Goal: Information Seeking & Learning: Learn about a topic

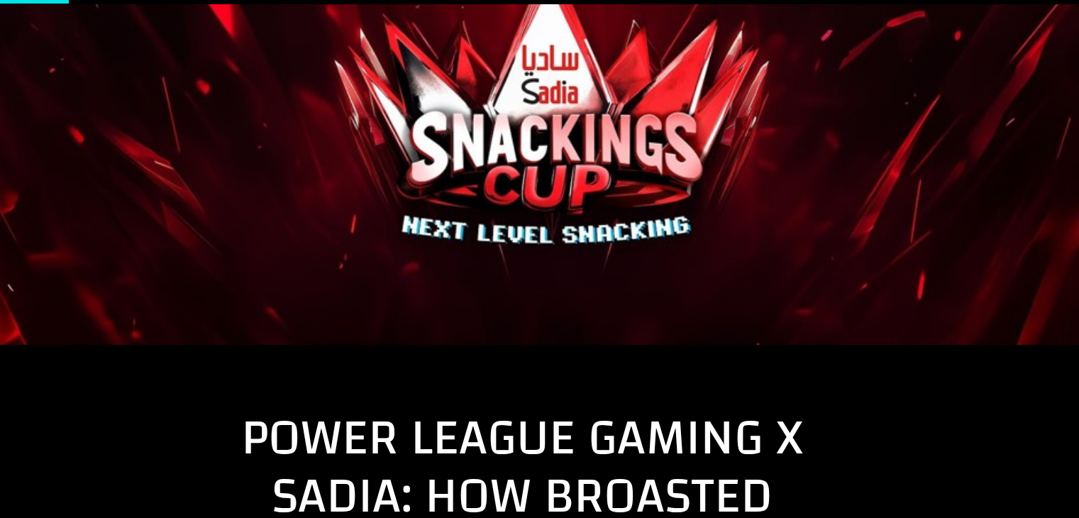
scroll to position [221, 0]
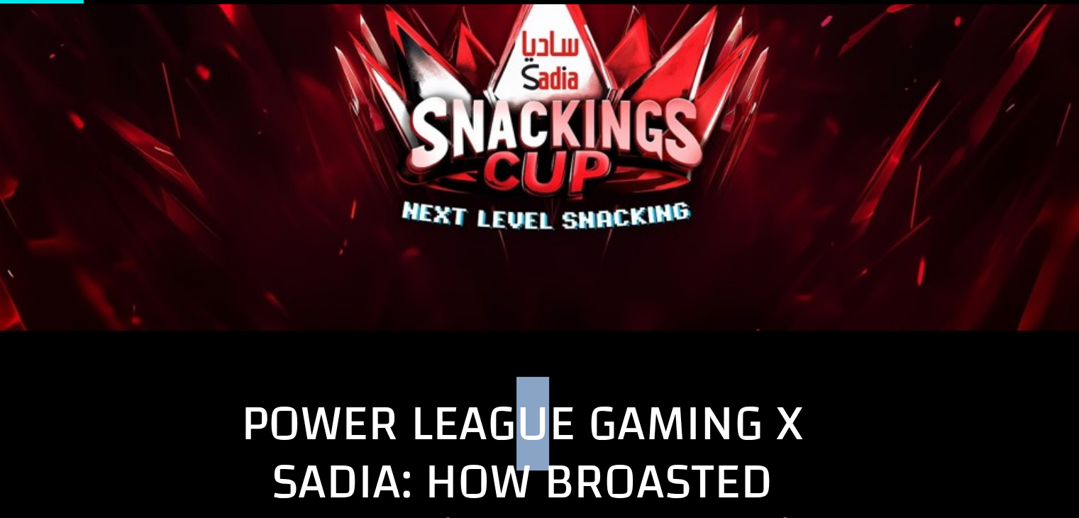
drag, startPoint x: 518, startPoint y: 389, endPoint x: 533, endPoint y: 457, distance: 70.4
click at [533, 457] on span "Power League Gaming x Sadia: How Broasted Became [PERSON_NAME] Favorite Gaming …" at bounding box center [522, 510] width 562 height 267
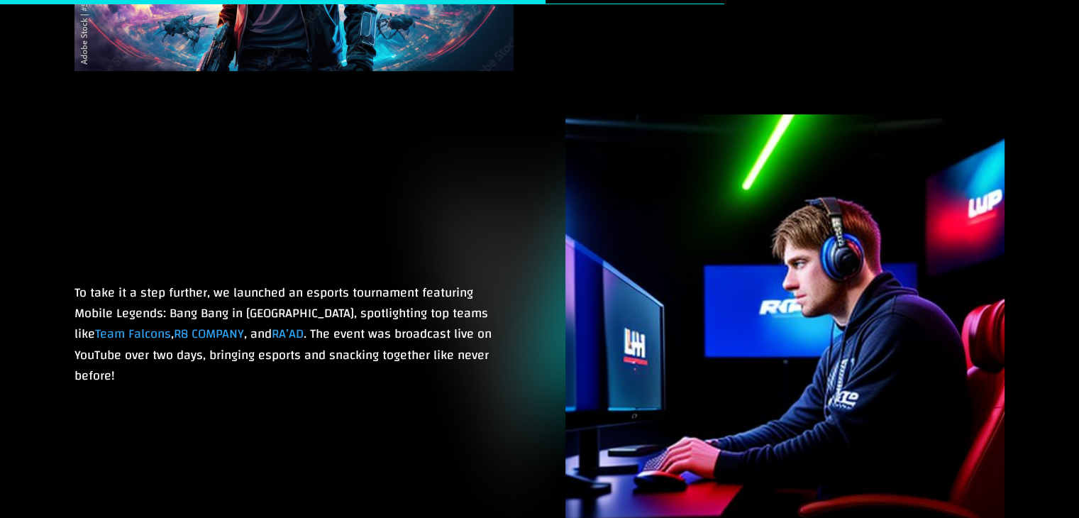
scroll to position [1582, 0]
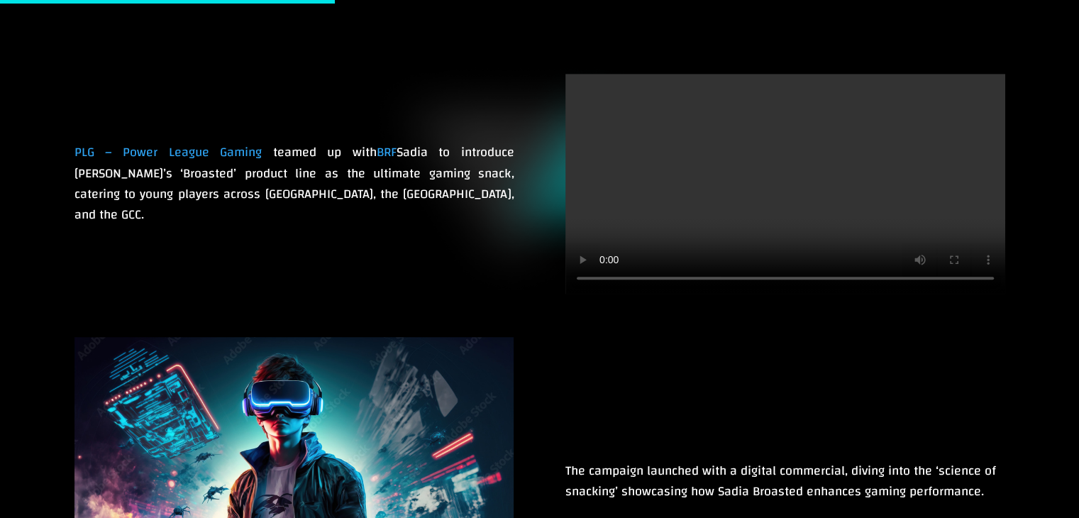
scroll to position [884, 0]
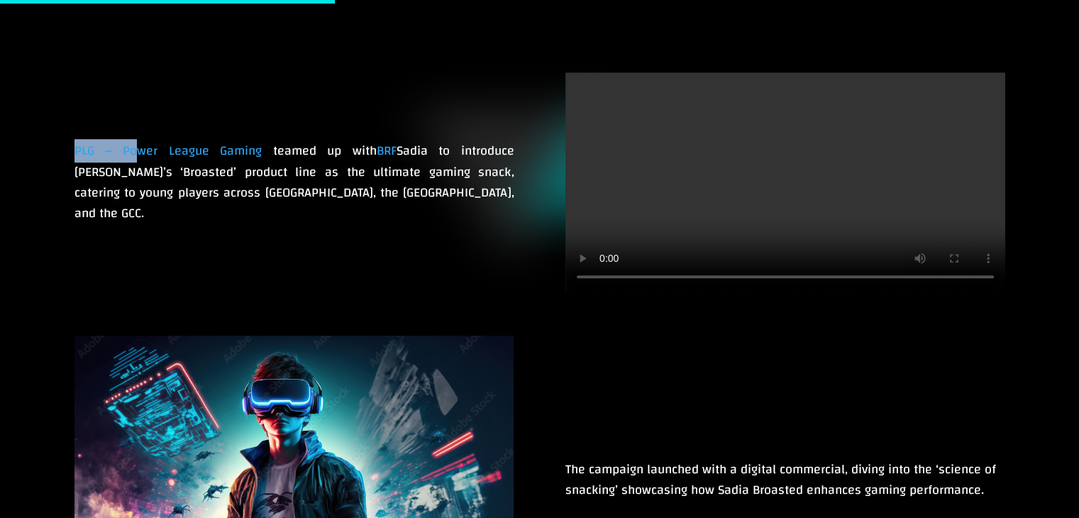
drag, startPoint x: 68, startPoint y: 168, endPoint x: 125, endPoint y: 173, distance: 57.0
click at [125, 173] on div "PLG – Power League Gaming teamed up with [PERSON_NAME] to introduce [PERSON_NAM…" at bounding box center [539, 182] width 1079 height 263
click at [131, 162] on span "PLG – Power League Gaming" at bounding box center [168, 150] width 188 height 23
click at [377, 162] on span "BRF" at bounding box center [387, 150] width 20 height 23
click at [402, 191] on span "Sadia to introduce [PERSON_NAME]’s ‘Broasted’ product line as the ultimate gami…" at bounding box center [294, 182] width 440 height 86
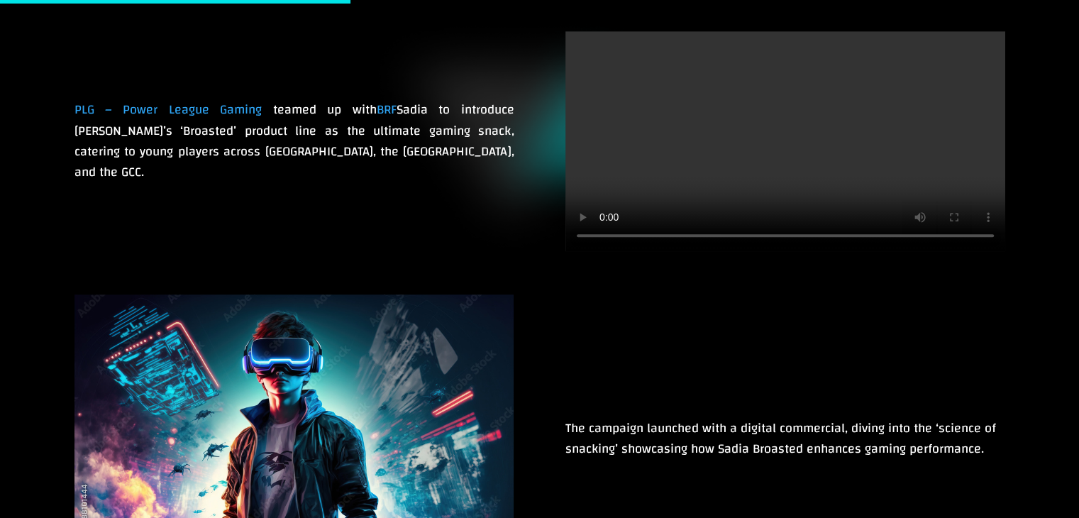
scroll to position [925, 0]
click at [218, 143] on span "Sadia to introduce [PERSON_NAME]’s ‘Broasted’ product line as the ultimate gami…" at bounding box center [294, 141] width 440 height 86
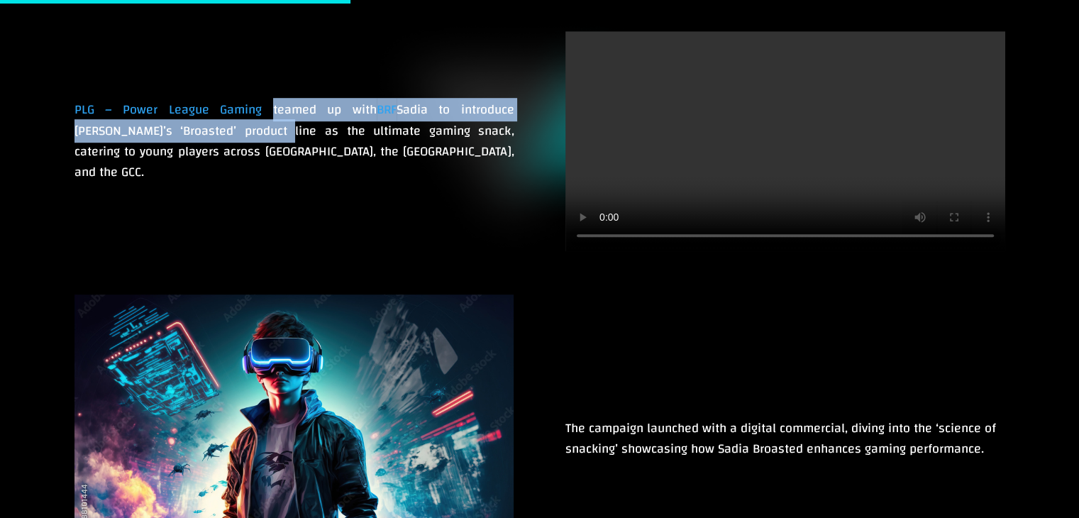
drag, startPoint x: 218, startPoint y: 143, endPoint x: 241, endPoint y: 140, distance: 23.7
click at [241, 140] on p "PLG – Power League Gaming teamed up with [PERSON_NAME] to introduce [PERSON_NAM…" at bounding box center [294, 140] width 440 height 83
click at [273, 121] on span "teamed up with" at bounding box center [325, 109] width 104 height 23
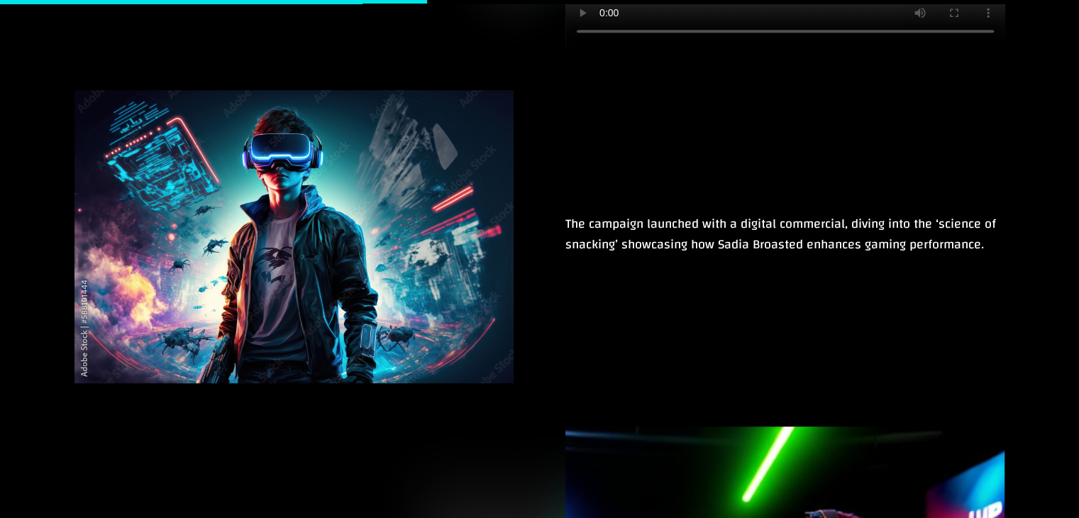
scroll to position [1131, 0]
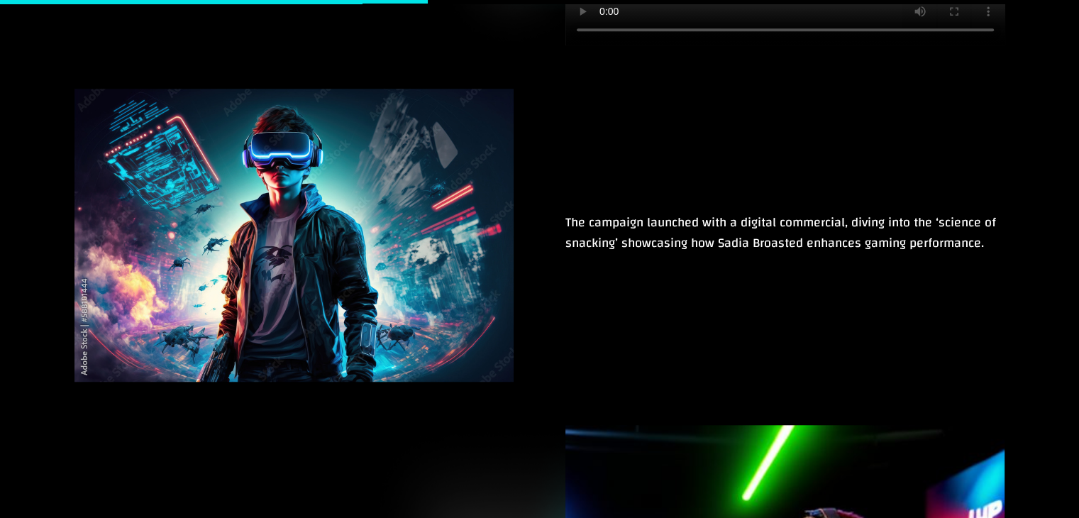
click at [599, 244] on span "The campaign launched with a digital commercial, diving into the ‘science of sn…" at bounding box center [780, 233] width 431 height 44
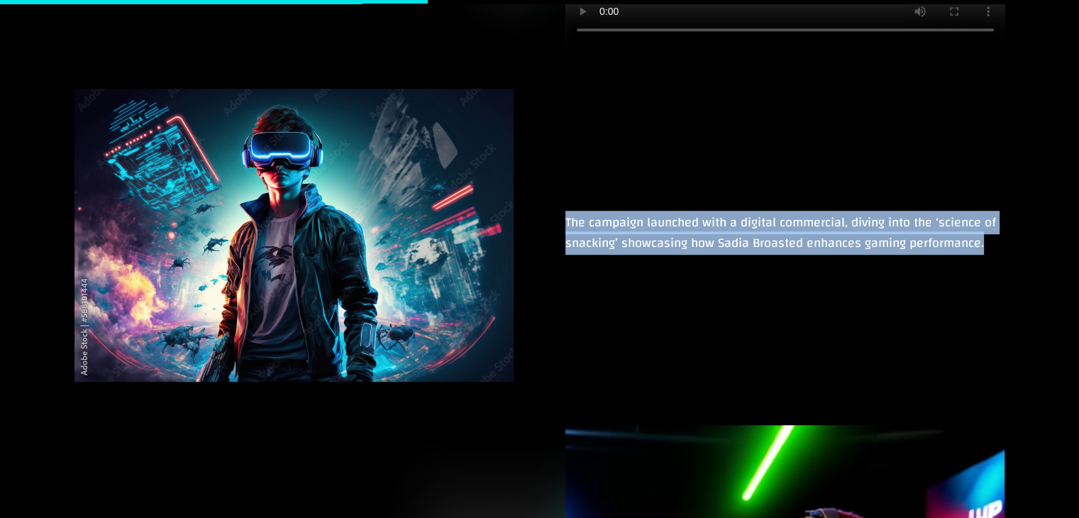
click at [599, 244] on span "The campaign launched with a digital commercial, diving into the ‘science of sn…" at bounding box center [780, 233] width 431 height 44
click at [670, 296] on div "The campaign launched with a digital commercial, diving into the ‘science of sn…" at bounding box center [785, 235] width 440 height 293
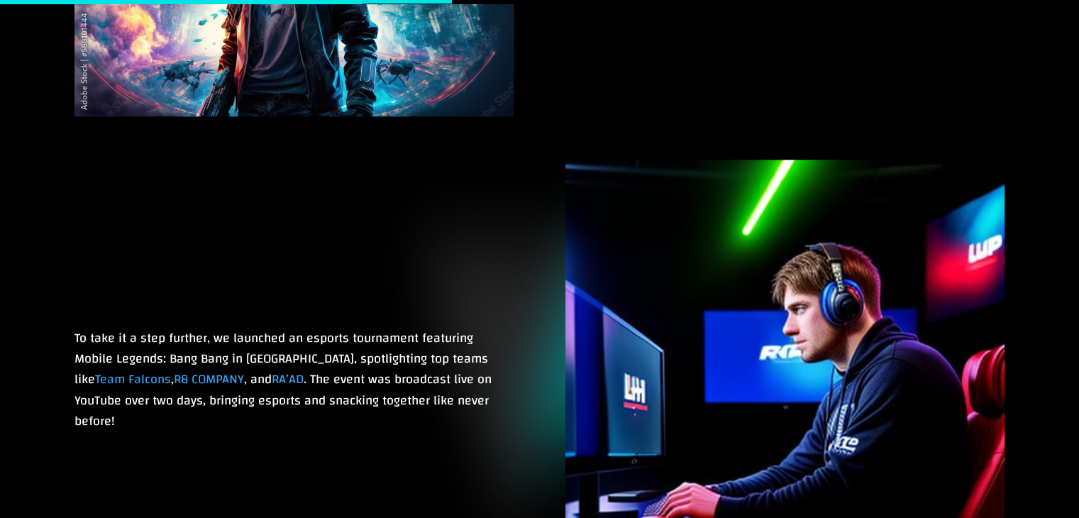
scroll to position [1397, 0]
